Goal: Information Seeking & Learning: Understand process/instructions

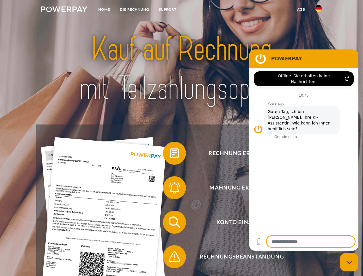
click at [64, 10] on img at bounding box center [64, 9] width 46 height 6
click at [318, 10] on img at bounding box center [318, 8] width 7 height 7
click at [301, 9] on link "agb" at bounding box center [301, 9] width 18 height 10
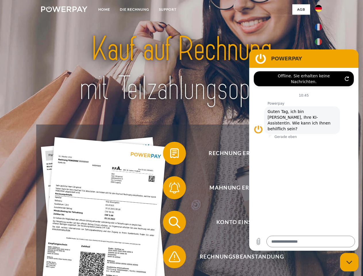
click at [170, 154] on span at bounding box center [165, 153] width 29 height 29
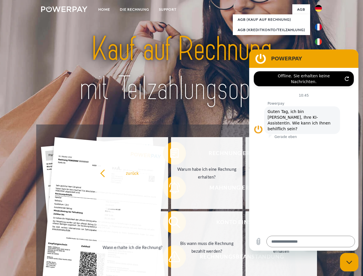
click at [170, 189] on div "zurück Warum habe ich eine Rechnung erhalten? Was habe ich noch offen, ist mein…" at bounding box center [207, 210] width 232 height 148
click at [171, 223] on link "Bis wann muss die Rechnung bezahlt werden?" at bounding box center [207, 247] width 72 height 72
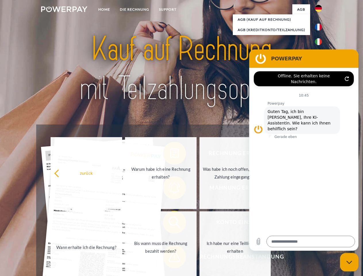
click at [170, 258] on span at bounding box center [165, 256] width 29 height 29
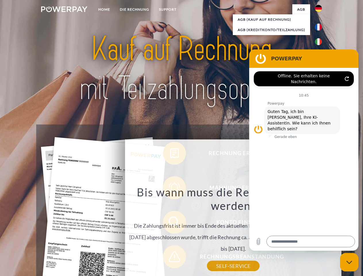
click at [349, 262] on icon "Messaging-Fenster schließen" at bounding box center [349, 262] width 6 height 4
type textarea "*"
